Goal: Obtain resource: Obtain resource

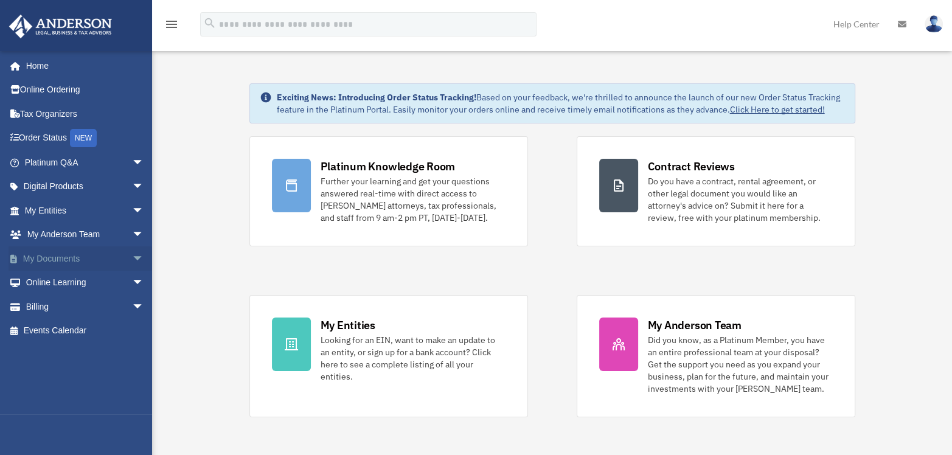
click at [91, 249] on link "My Documents arrow_drop_down" at bounding box center [86, 258] width 154 height 24
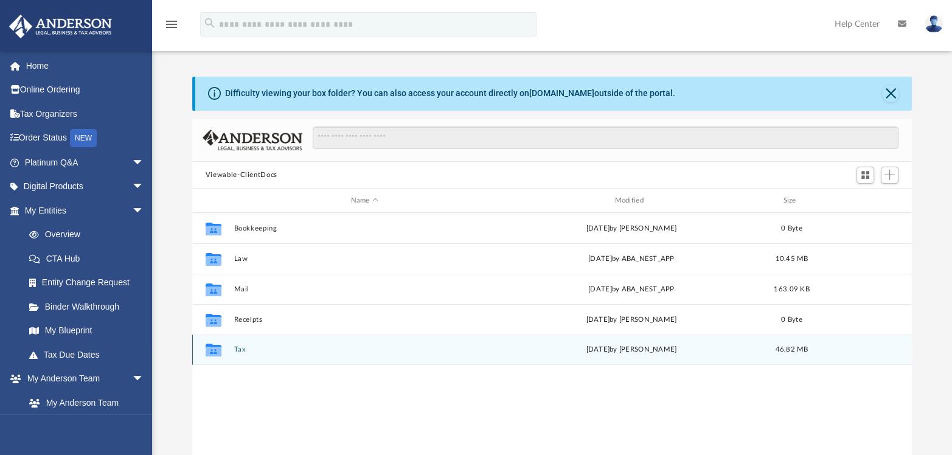
click at [239, 350] on button "Tax" at bounding box center [364, 350] width 261 height 8
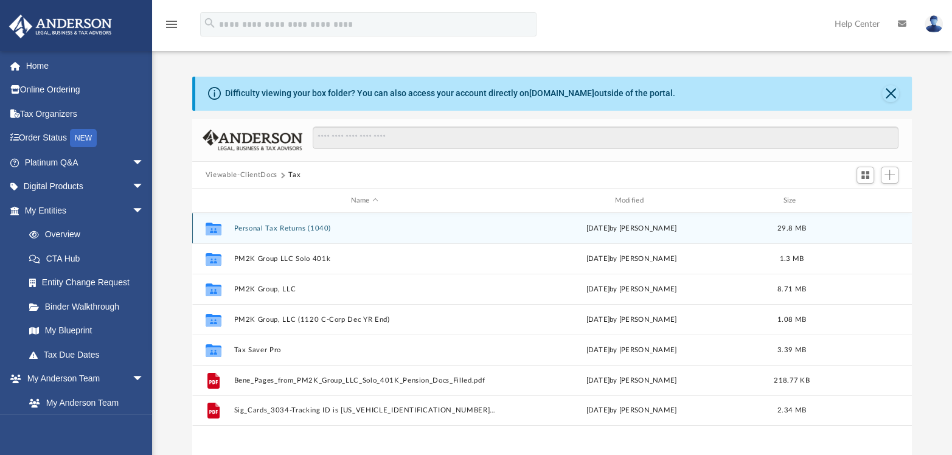
click at [263, 224] on button "Personal Tax Returns (1040)" at bounding box center [364, 228] width 261 height 8
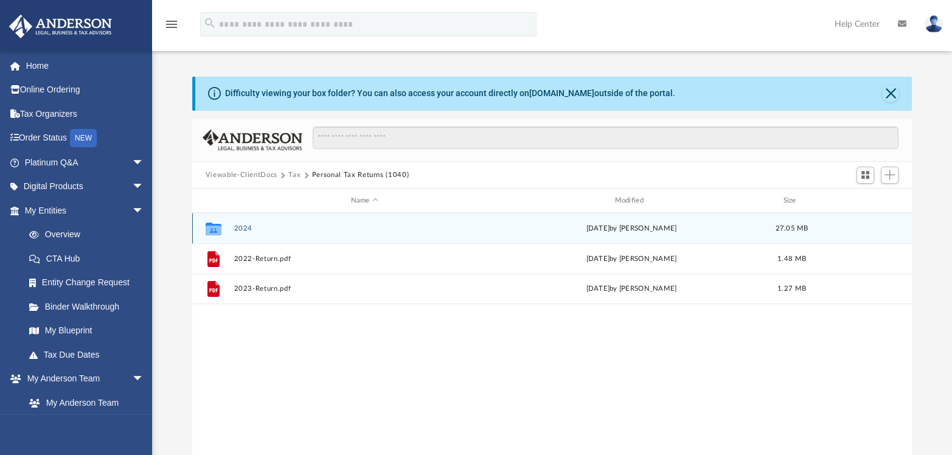
click at [245, 230] on button "2024" at bounding box center [364, 228] width 261 height 8
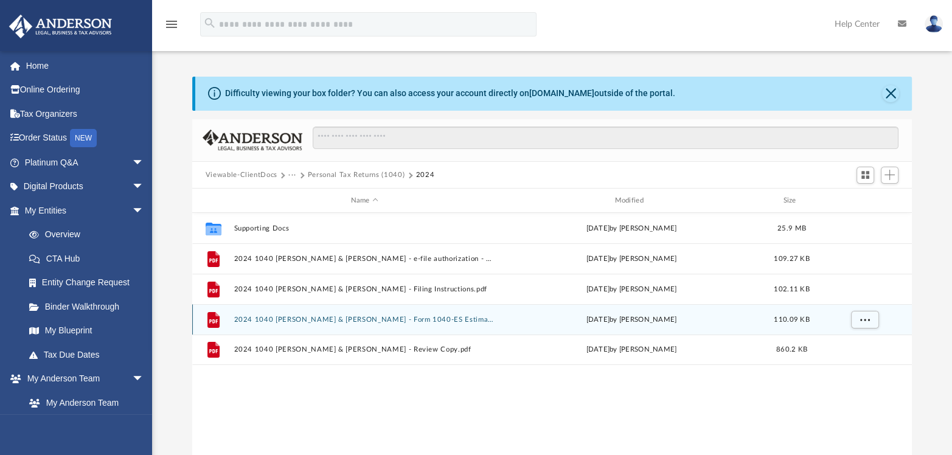
click at [417, 318] on button "2024 1040 Lam, Patrick & Kelly Shiozaki - Form 1040-ES Estimated Tax Payment.pdf" at bounding box center [364, 320] width 261 height 8
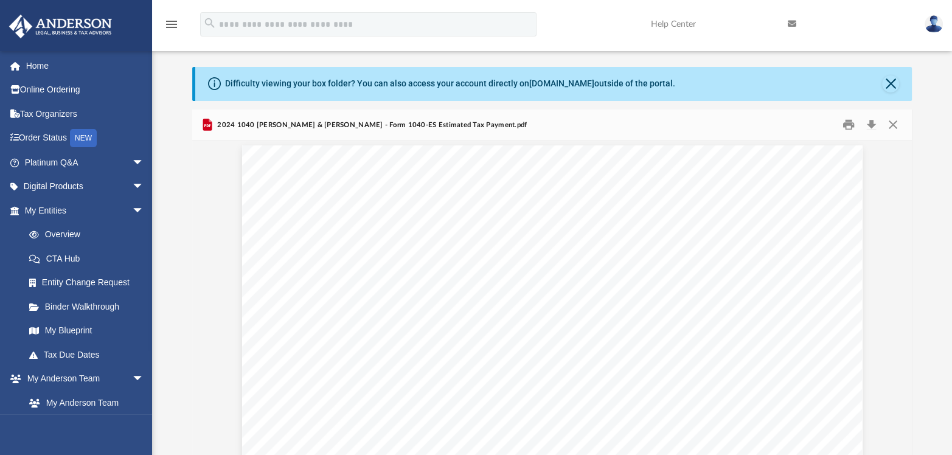
scroll to position [1700, 0]
click at [894, 124] on button "Close" at bounding box center [893, 125] width 22 height 19
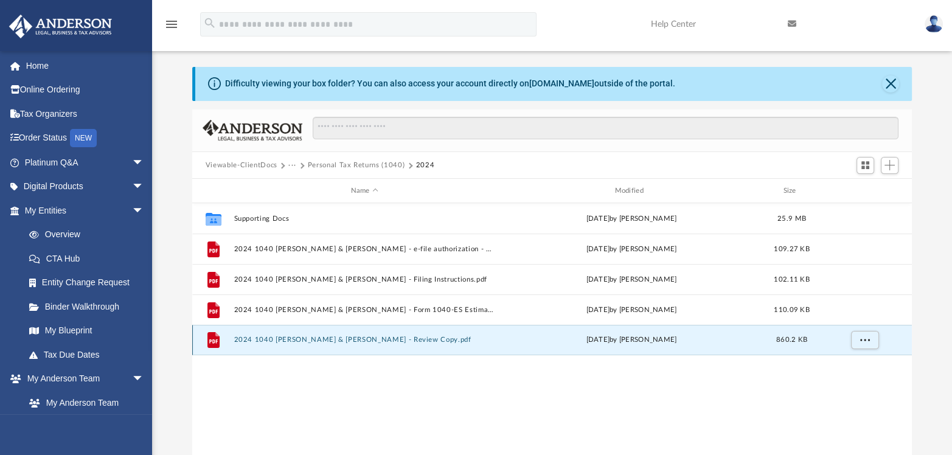
click at [415, 342] on button "2024 1040 Lam, Patrick & Kelly Shiozaki - Review Copy.pdf" at bounding box center [364, 340] width 261 height 8
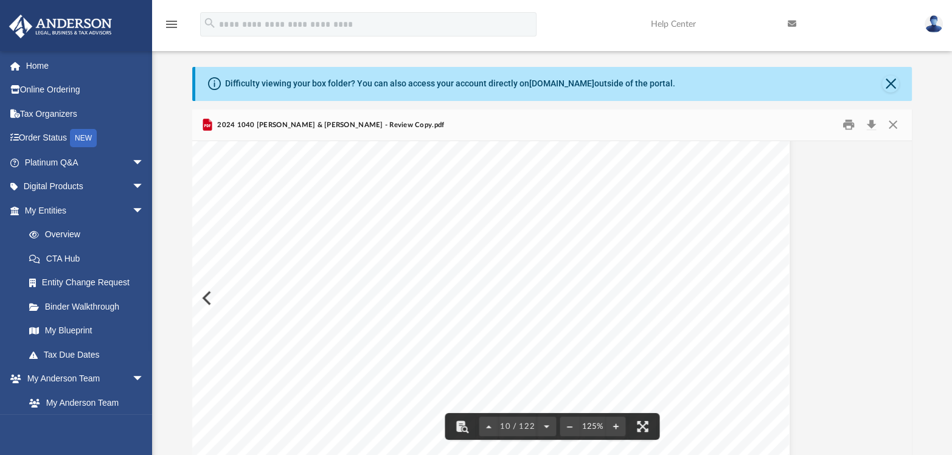
scroll to position [7308, 73]
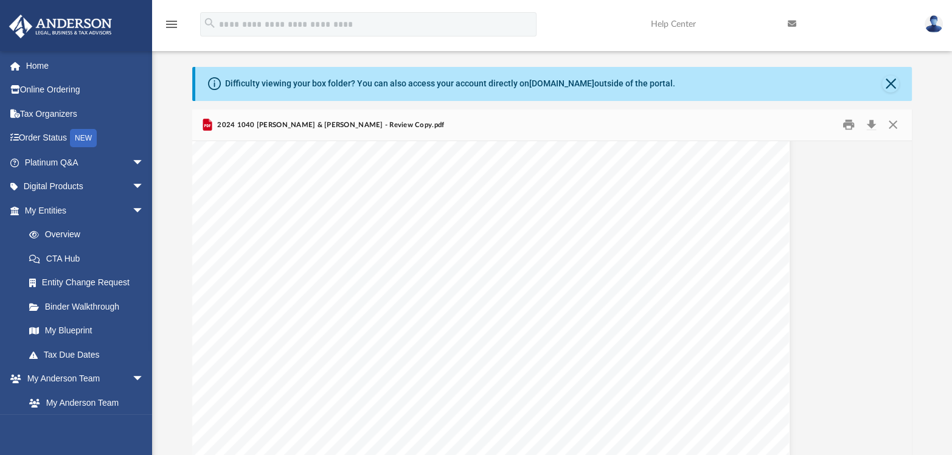
drag, startPoint x: 531, startPoint y: 310, endPoint x: 460, endPoint y: 294, distance: 73.5
click at [460, 294] on div "REVIEW COPY 400061 04-01-24 Prepared for: Prepared by: Filing Instructions Patr…" at bounding box center [479, 448] width 620 height 803
drag, startPoint x: 437, startPoint y: 271, endPoint x: 354, endPoint y: 245, distance: 87.1
click at [354, 245] on div "Form 1040 (2024) Page If you have a qualifying child, attach Sch. EIC. Direct d…" at bounding box center [508, 376] width 620 height 803
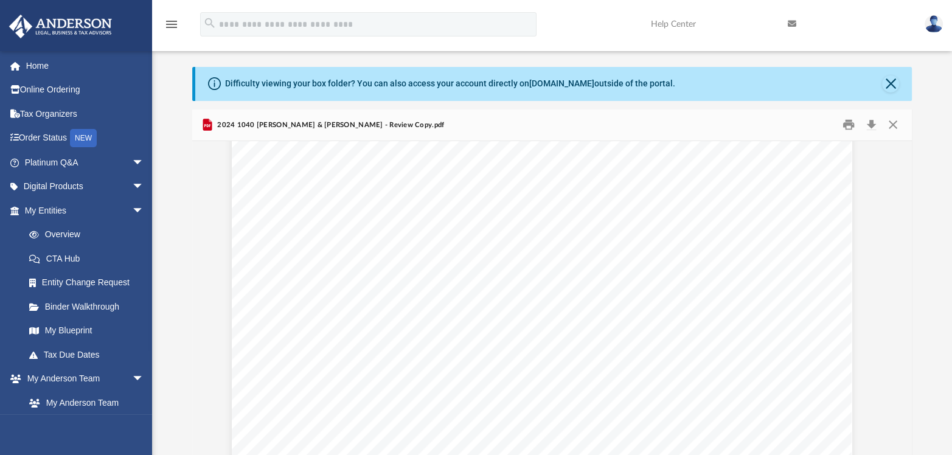
scroll to position [85291, 10]
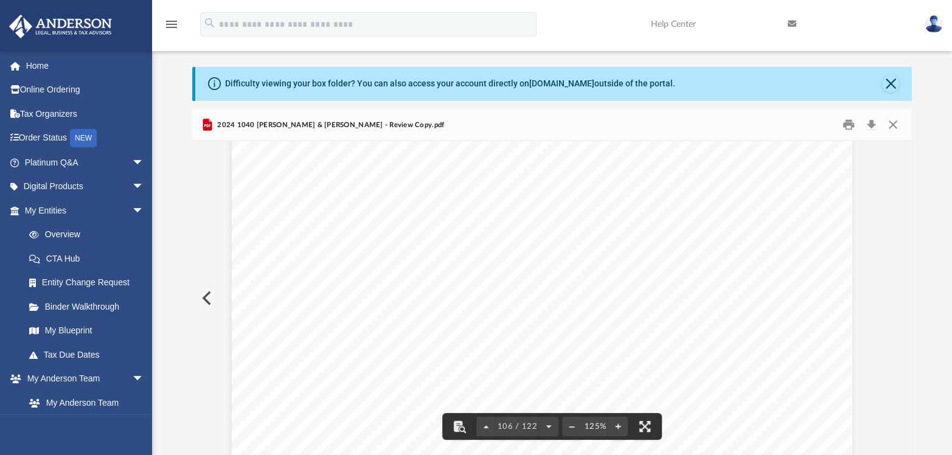
drag, startPoint x: 657, startPoint y: 286, endPoint x: 492, endPoint y: 272, distance: 165.4
click at [494, 272] on span "Eagle" at bounding box center [502, 273] width 17 height 8
click at [503, 392] on div "457223 12-16-24 43. 44. 45. 46. 47. 48. 49. 50. 51. 52. 53. 54. 55. 56. 57. 43 …" at bounding box center [542, 438] width 620 height 803
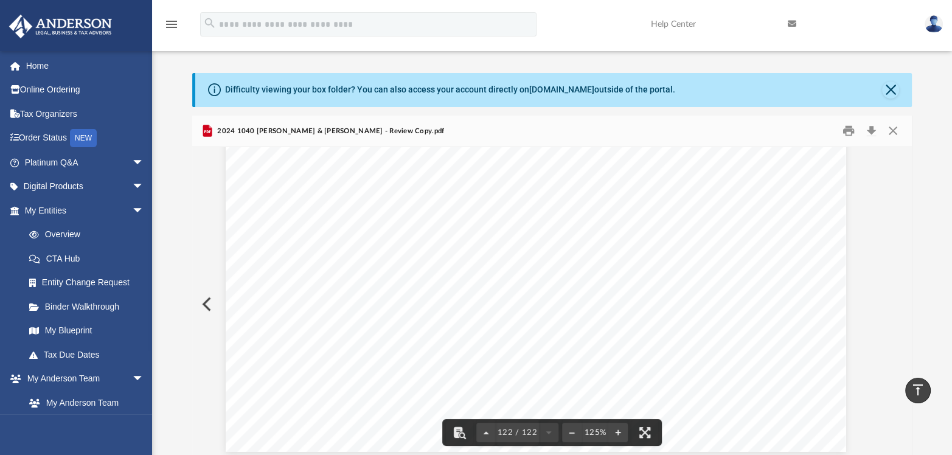
scroll to position [0, 0]
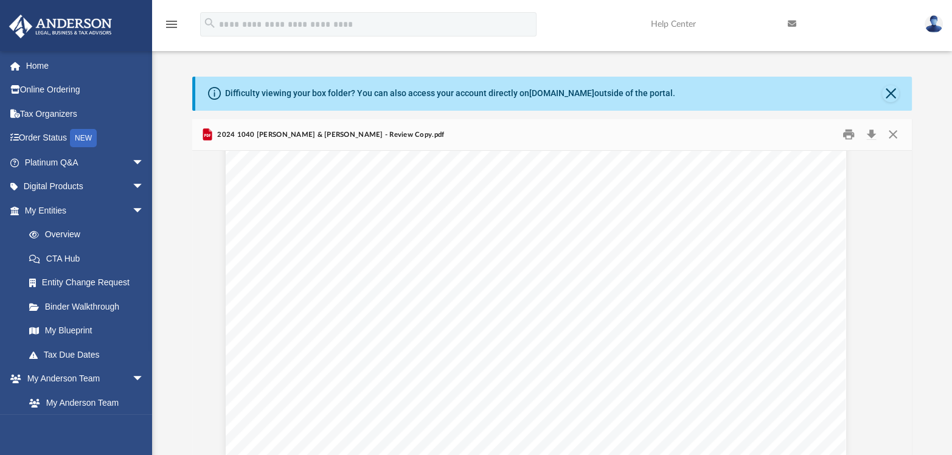
click at [170, 21] on icon "menu" at bounding box center [171, 24] width 15 height 15
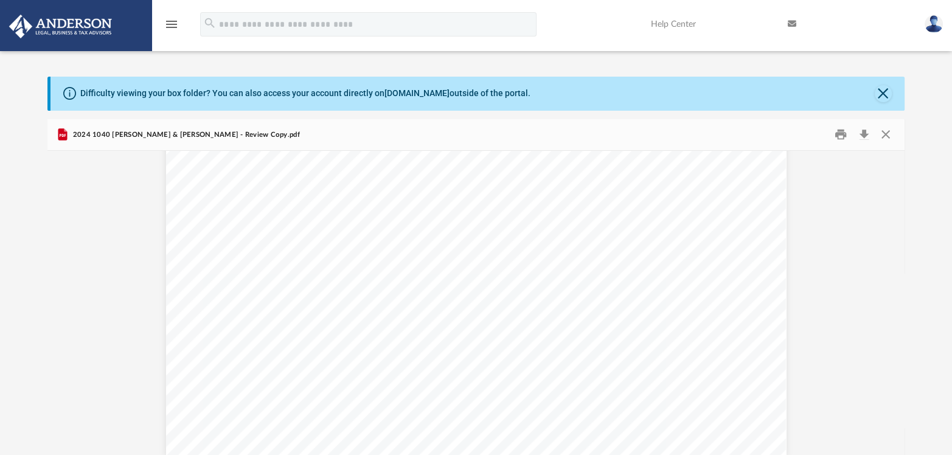
scroll to position [98233, 0]
click at [170, 21] on icon "menu" at bounding box center [171, 24] width 15 height 15
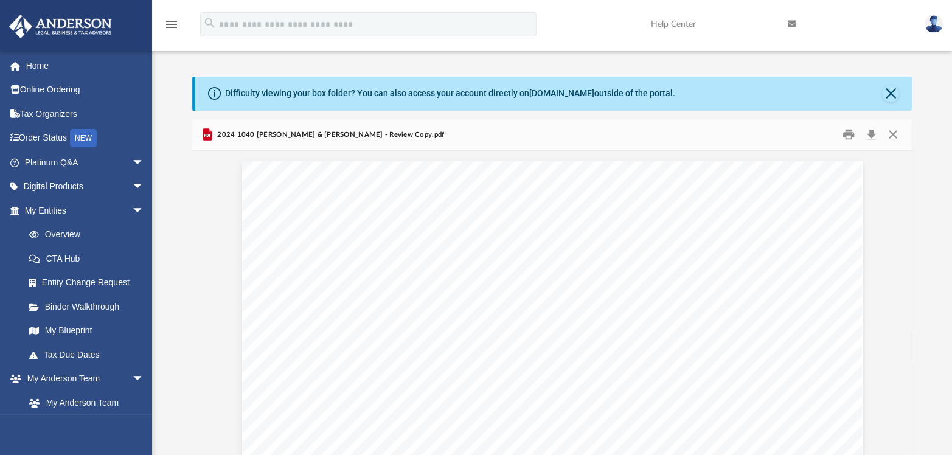
scroll to position [10, 10]
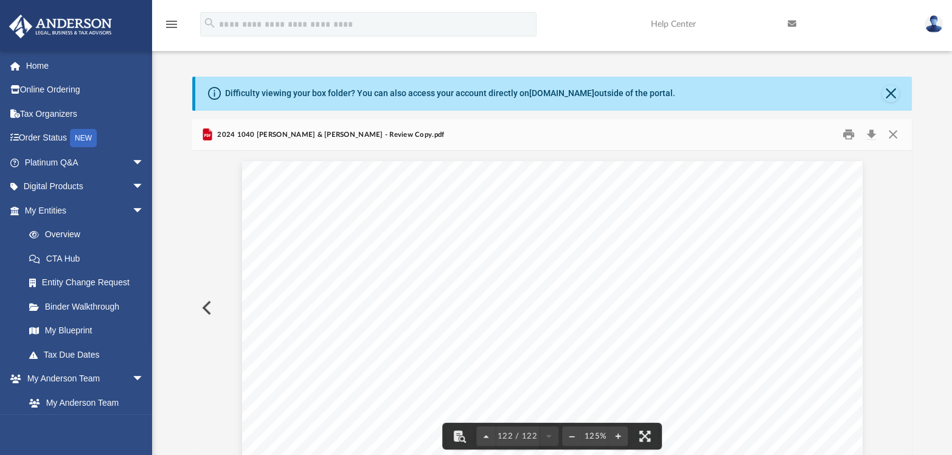
click at [209, 304] on button "Preview" at bounding box center [205, 308] width 27 height 34
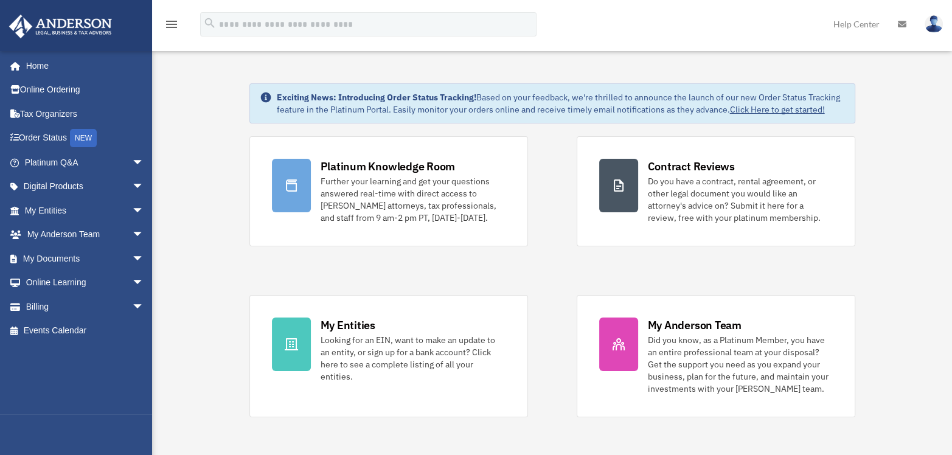
scroll to position [145, 0]
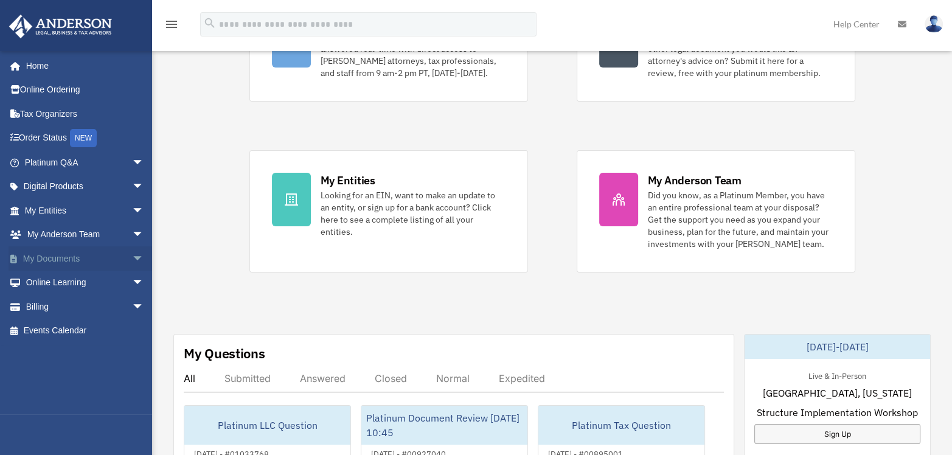
click at [99, 260] on link "My Documents arrow_drop_down" at bounding box center [86, 258] width 154 height 24
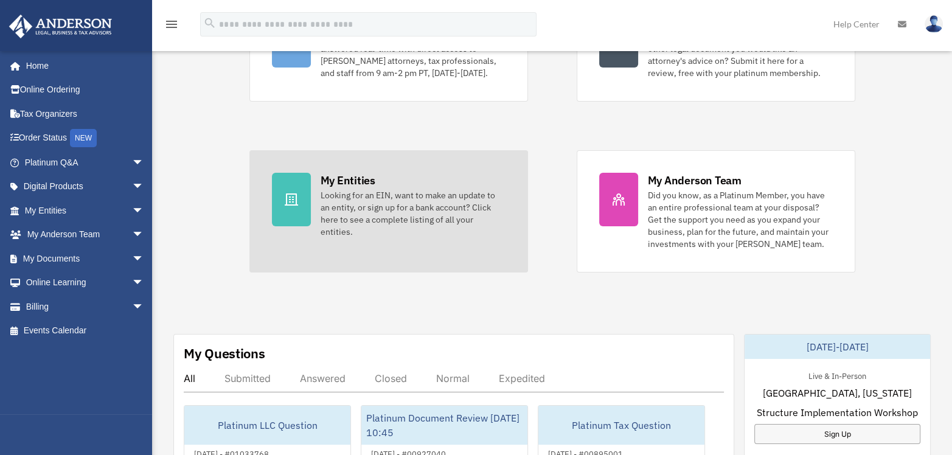
scroll to position [309, 0]
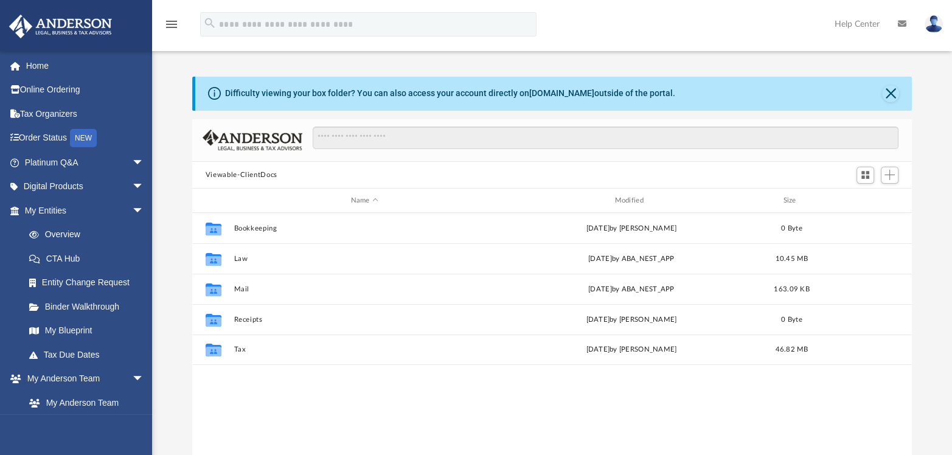
scroll to position [266, 709]
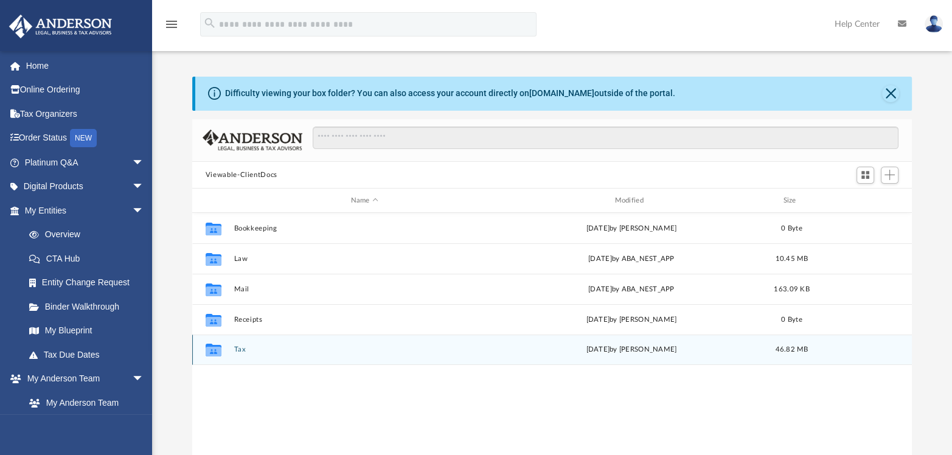
click at [235, 347] on button "Tax" at bounding box center [364, 350] width 261 height 8
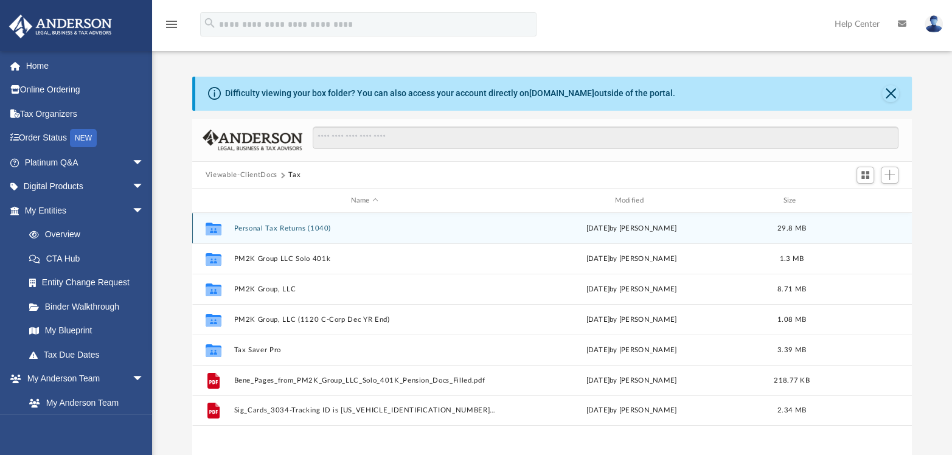
click at [308, 229] on button "Personal Tax Returns (1040)" at bounding box center [364, 228] width 261 height 8
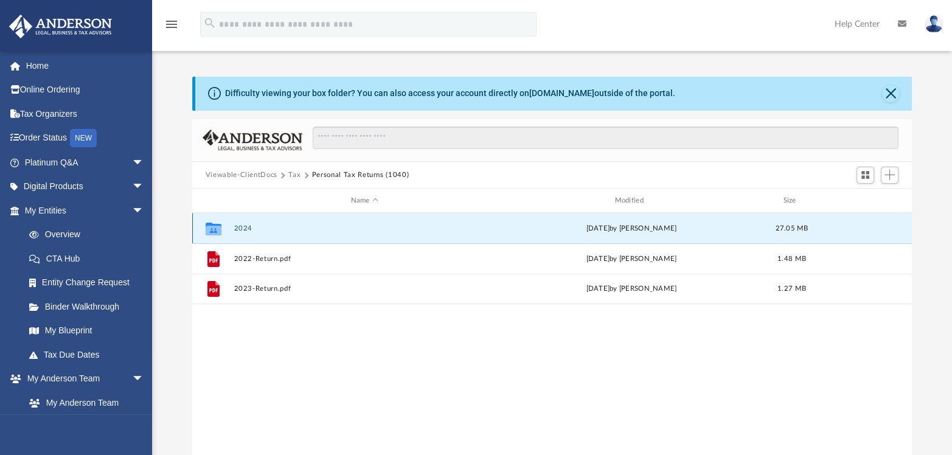
click at [240, 227] on button "2024" at bounding box center [364, 228] width 261 height 8
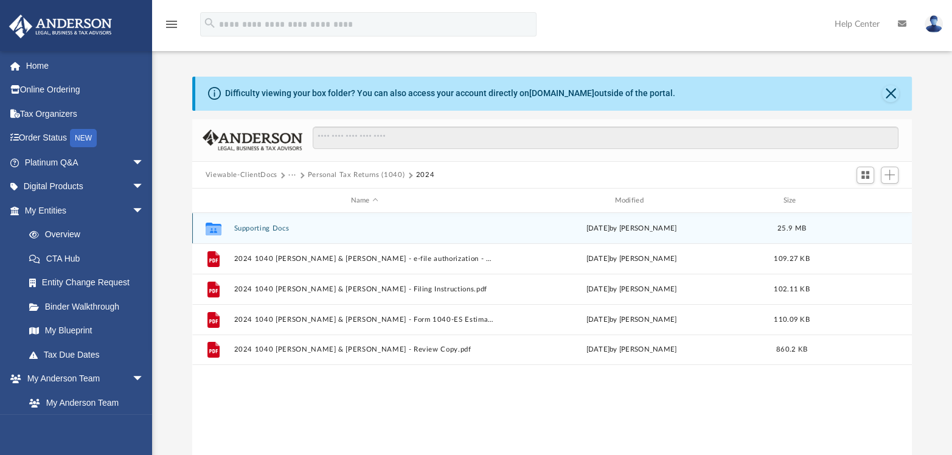
click at [252, 226] on button "Supporting Docs" at bounding box center [364, 228] width 261 height 8
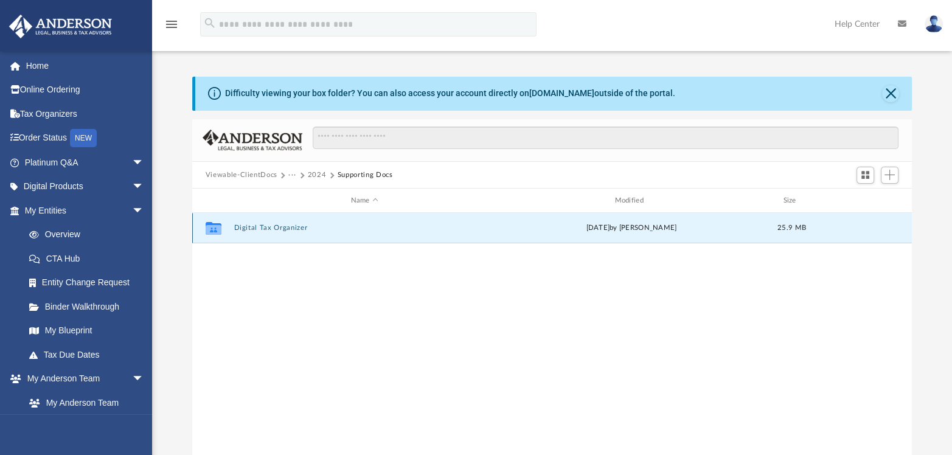
click at [285, 227] on button "Digital Tax Organizer" at bounding box center [364, 228] width 261 height 8
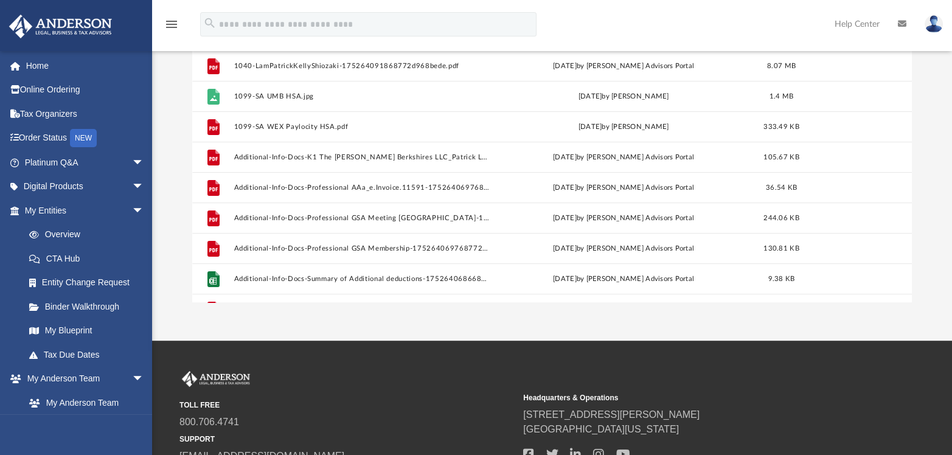
scroll to position [15, 0]
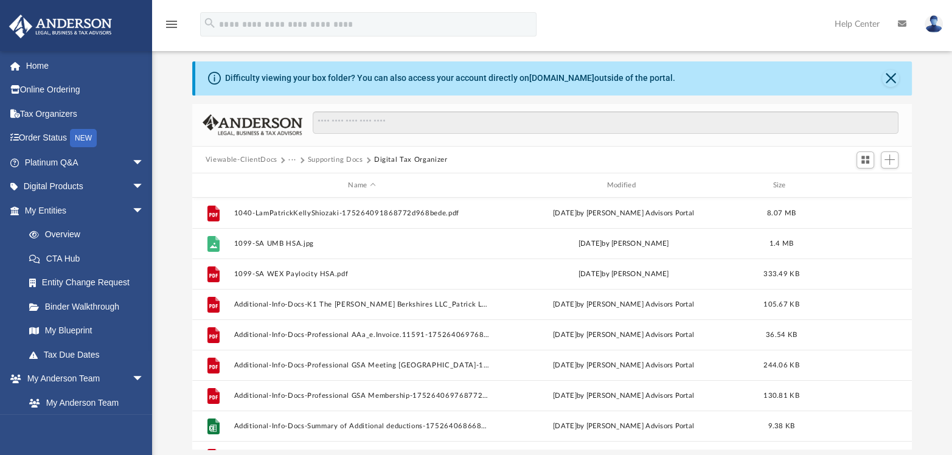
click at [943, 27] on link at bounding box center [933, 24] width 36 height 54
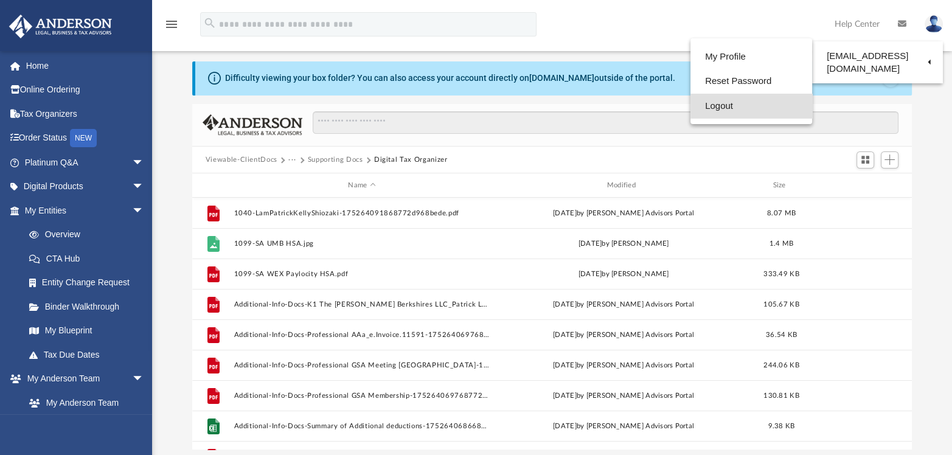
click at [727, 106] on link "Logout" at bounding box center [751, 106] width 122 height 25
